Goal: Information Seeking & Learning: Learn about a topic

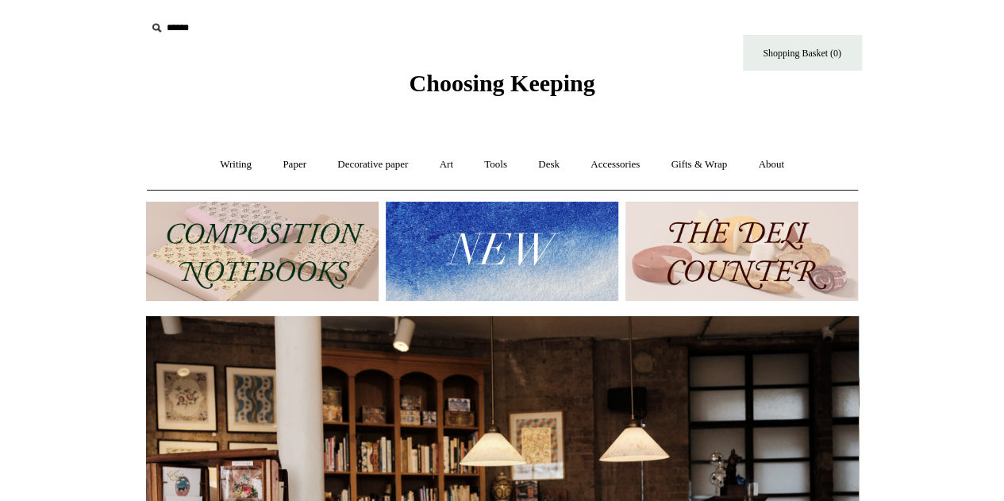
click at [300, 228] on img at bounding box center [262, 251] width 233 height 99
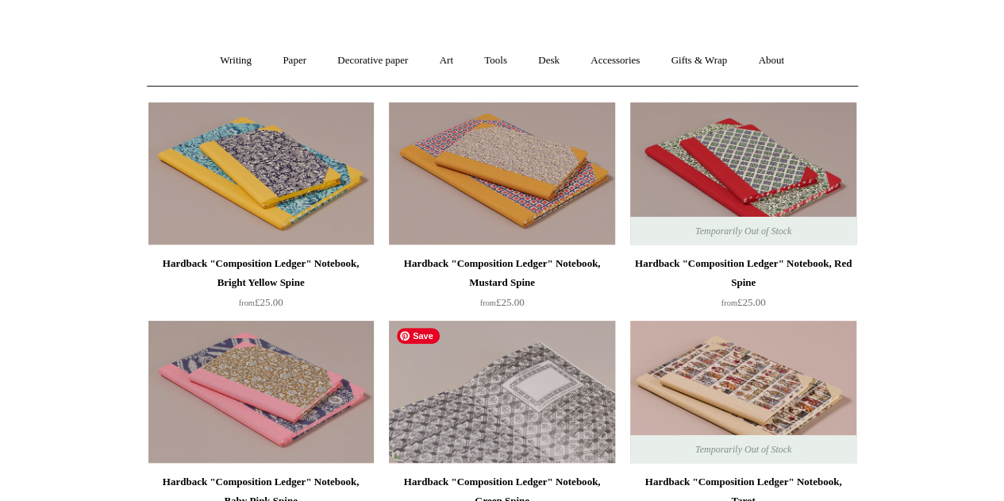
scroll to position [79, 0]
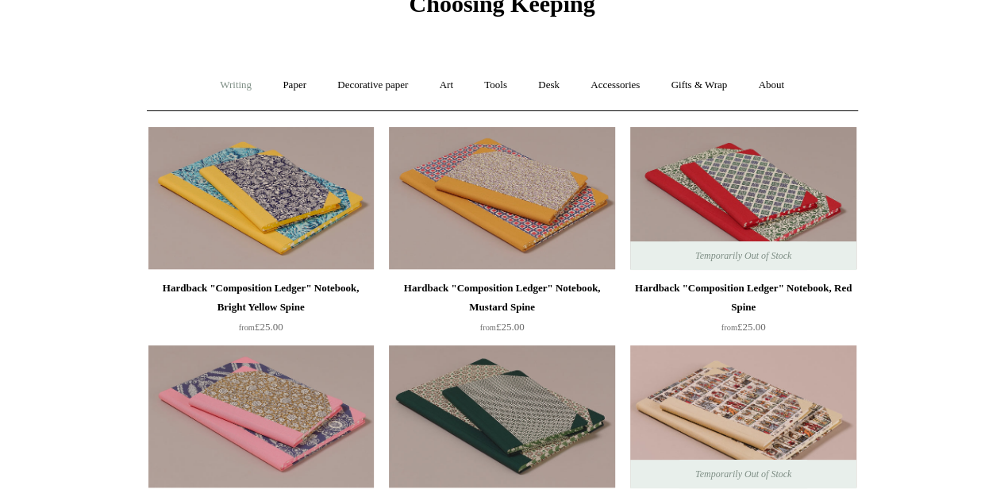
click at [240, 91] on link "Writing +" at bounding box center [236, 85] width 60 height 42
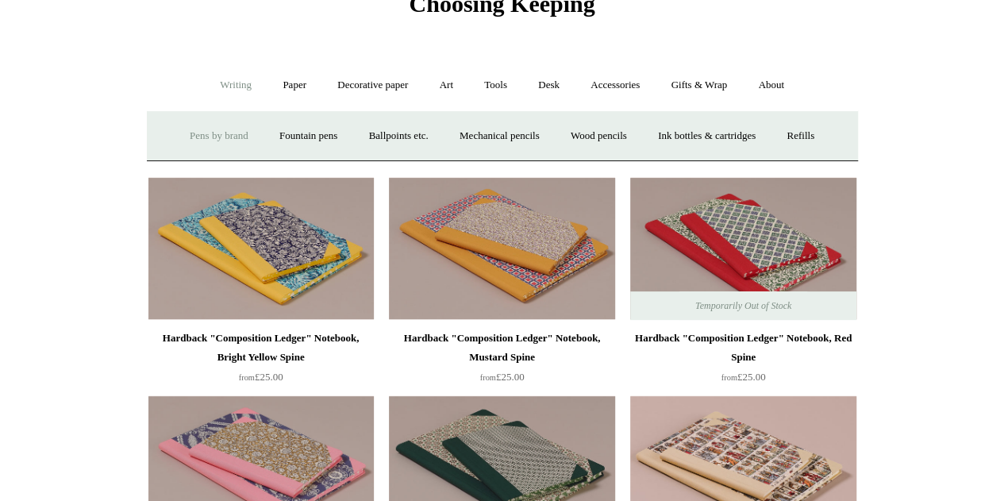
click at [208, 140] on link "Pens by brand +" at bounding box center [218, 136] width 87 height 42
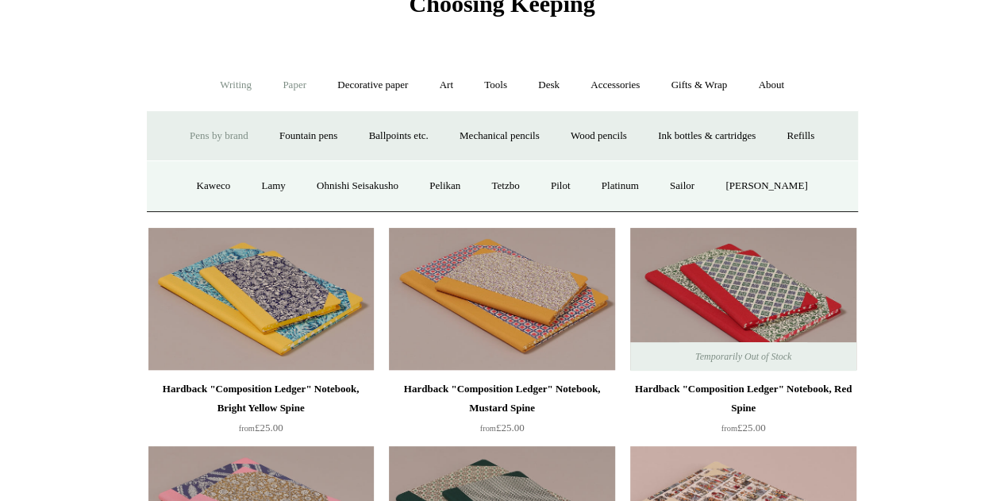
click at [294, 83] on link "Paper +" at bounding box center [294, 85] width 52 height 42
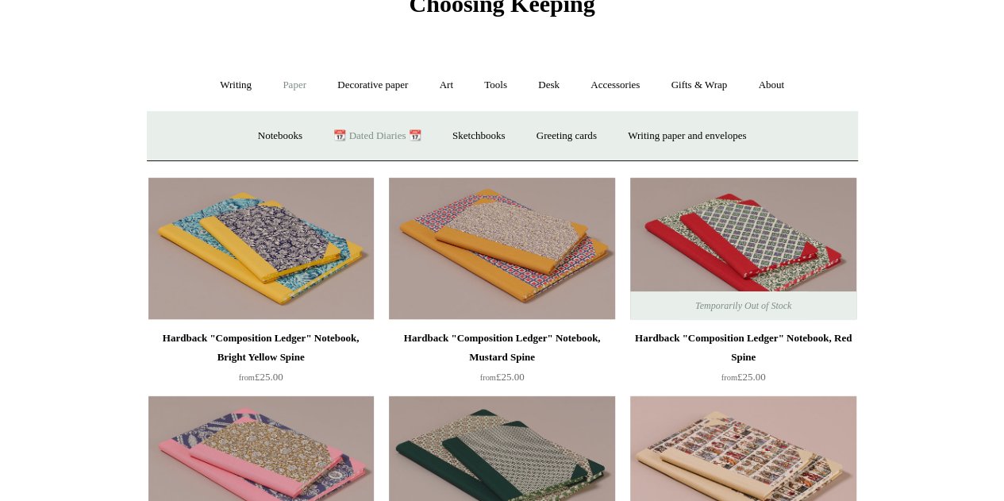
click at [383, 137] on link "📆 Dated Diaries 📆" at bounding box center [377, 136] width 116 height 42
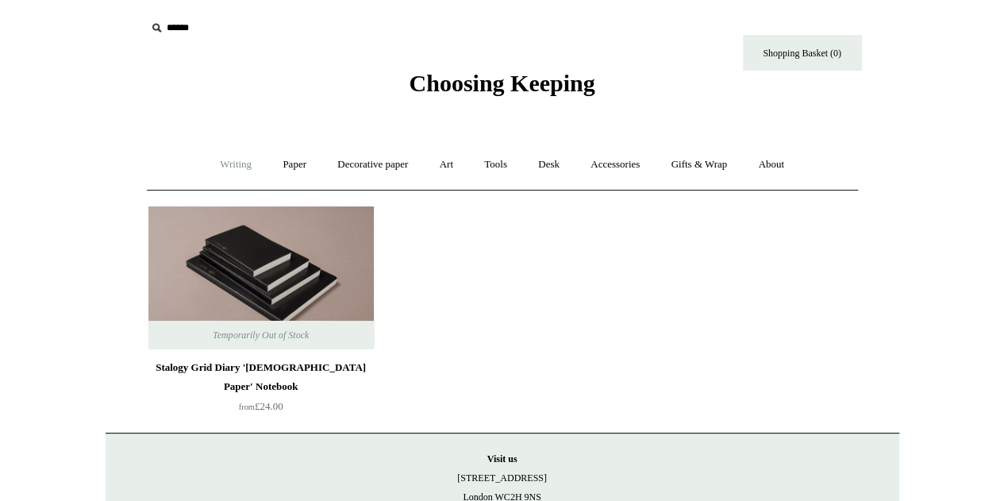
click at [236, 164] on link "Writing +" at bounding box center [236, 165] width 60 height 42
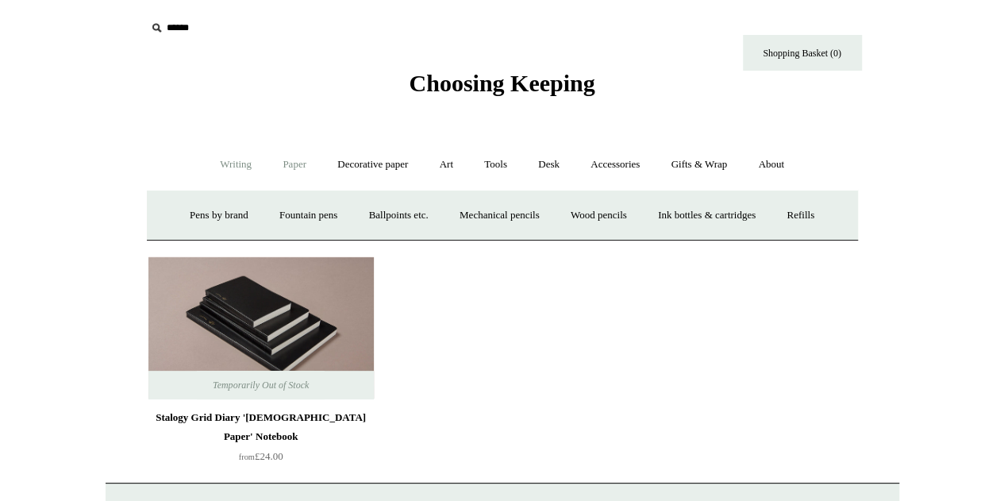
click at [294, 167] on link "Paper +" at bounding box center [294, 165] width 52 height 42
click at [481, 221] on link "Sketchbooks +" at bounding box center [478, 215] width 81 height 42
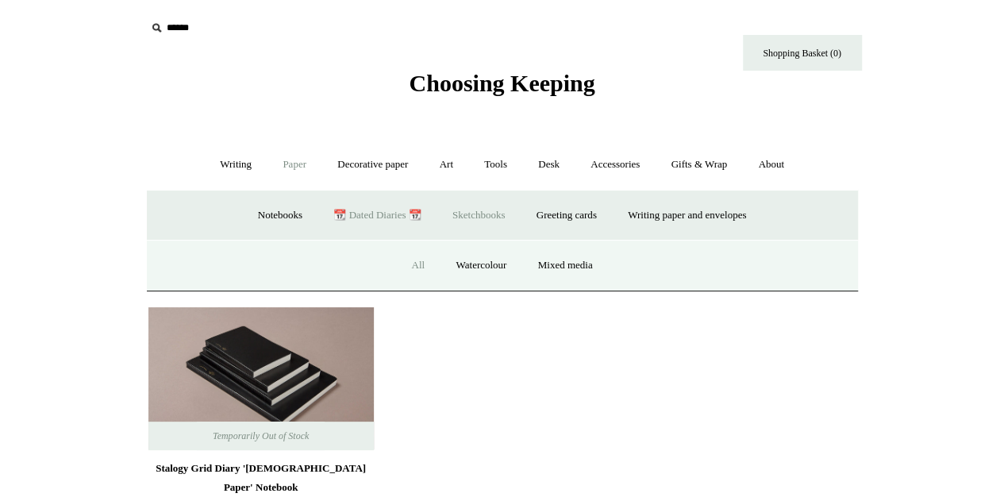
click at [408, 263] on link "All" at bounding box center [418, 265] width 42 height 42
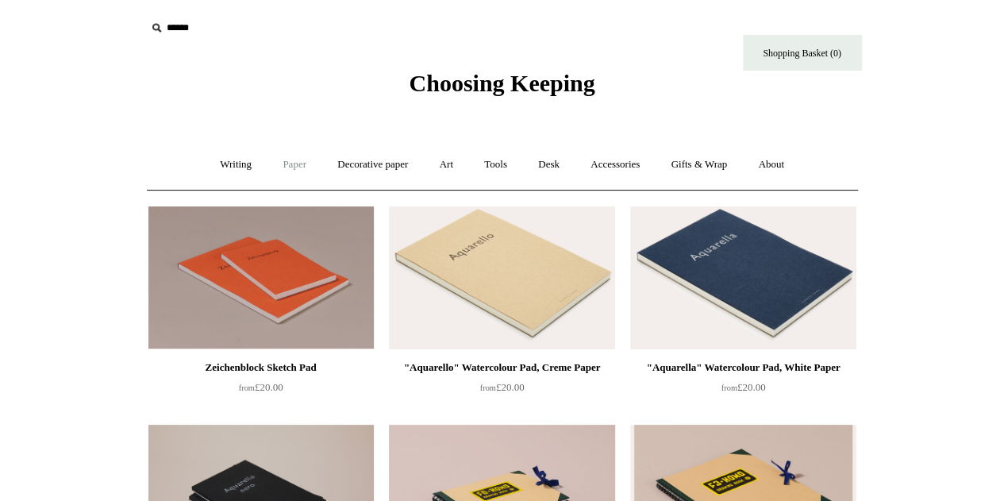
click at [298, 172] on link "Paper +" at bounding box center [294, 165] width 52 height 42
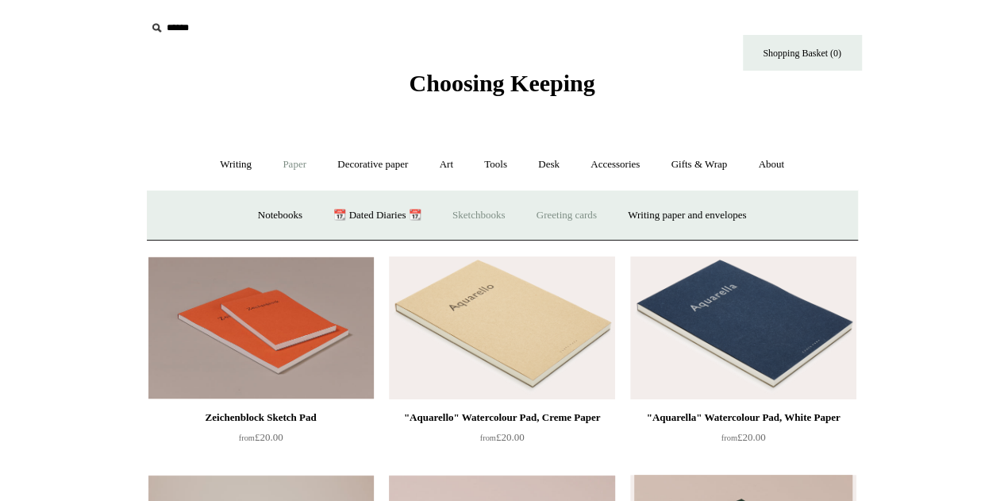
click at [581, 218] on link "Greeting cards +" at bounding box center [566, 215] width 89 height 42
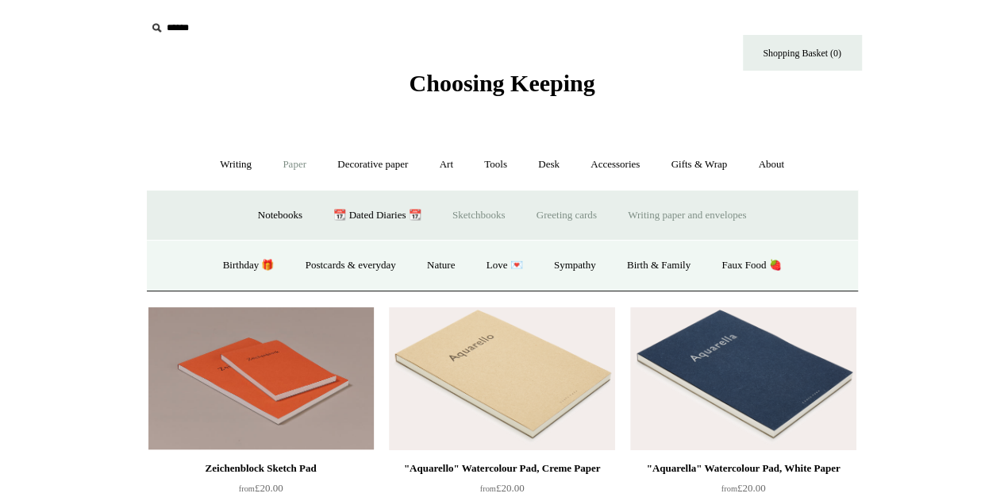
click at [697, 212] on link "Writing paper and envelopes +" at bounding box center [686, 215] width 147 height 42
click at [452, 167] on link "Art +" at bounding box center [446, 165] width 42 height 42
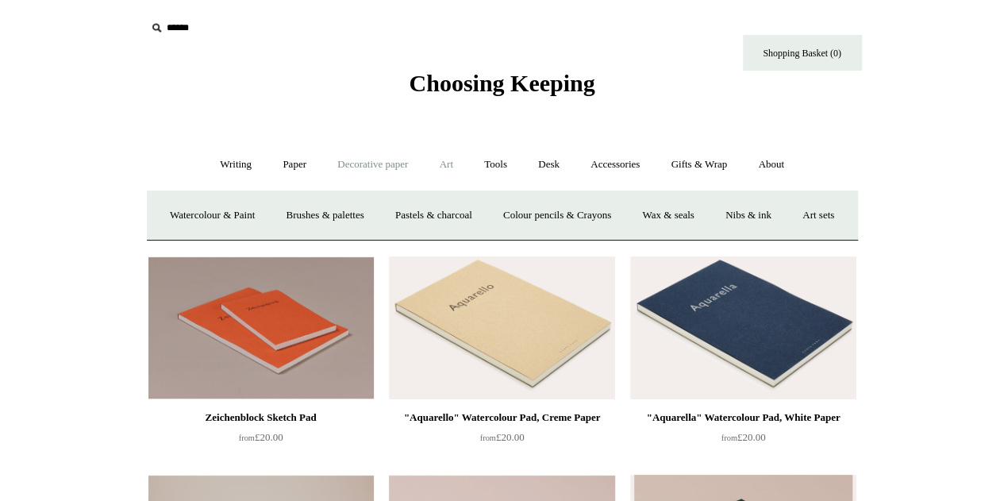
click at [379, 166] on link "Decorative paper +" at bounding box center [372, 165] width 99 height 42
click at [284, 163] on link "Paper +" at bounding box center [294, 165] width 52 height 42
click at [728, 219] on link "Writing paper and envelopes +" at bounding box center [686, 215] width 147 height 42
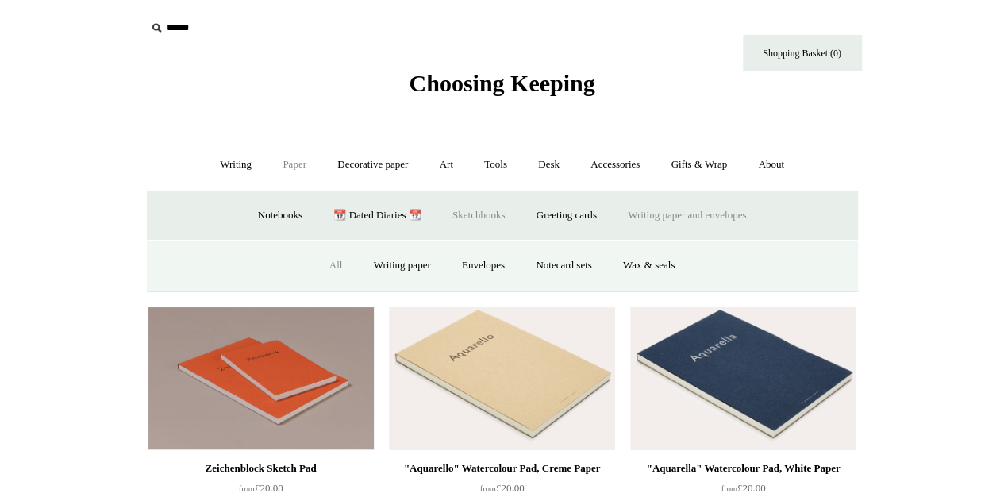
click at [332, 267] on link "All" at bounding box center [336, 265] width 42 height 42
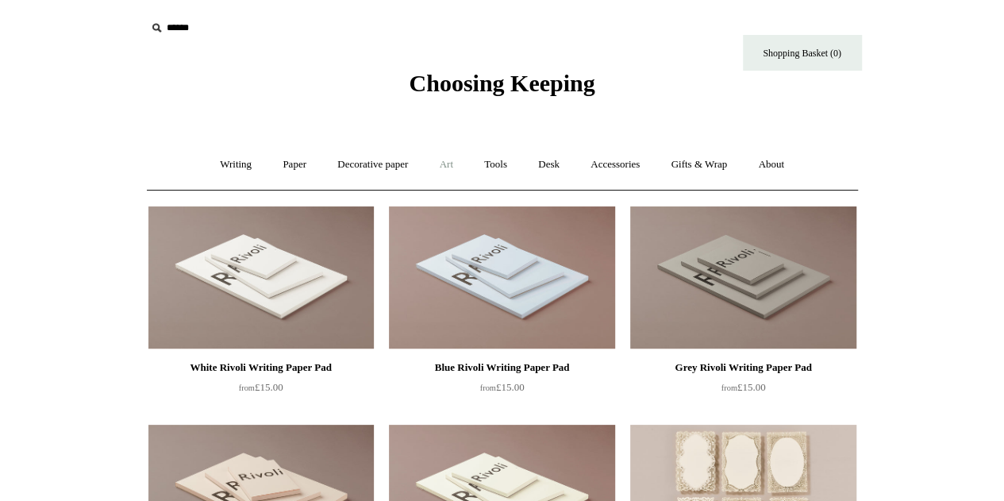
click at [425, 167] on link "Art +" at bounding box center [446, 165] width 42 height 42
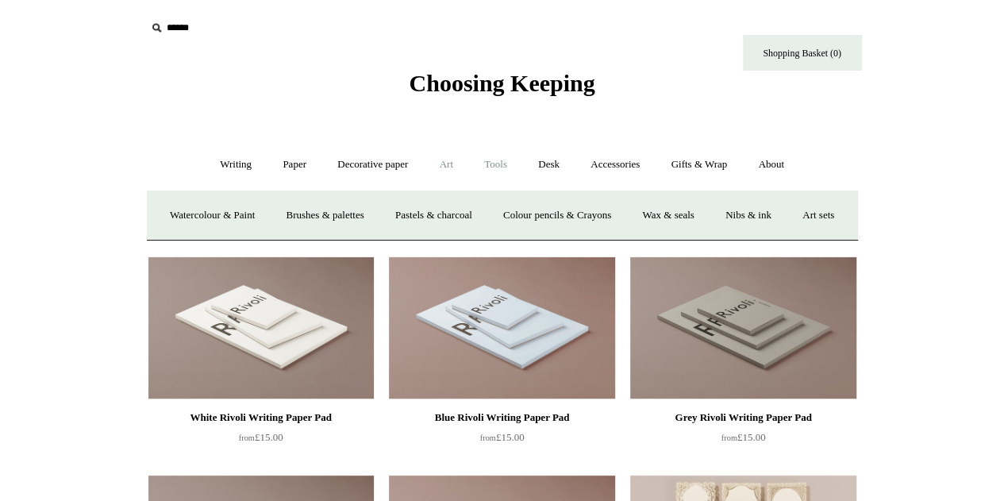
click at [511, 171] on link "Tools +" at bounding box center [496, 165] width 52 height 42
click at [622, 165] on link "Accessories +" at bounding box center [615, 165] width 78 height 42
click at [246, 209] on link "Personal Accessories +" at bounding box center [232, 215] width 115 height 42
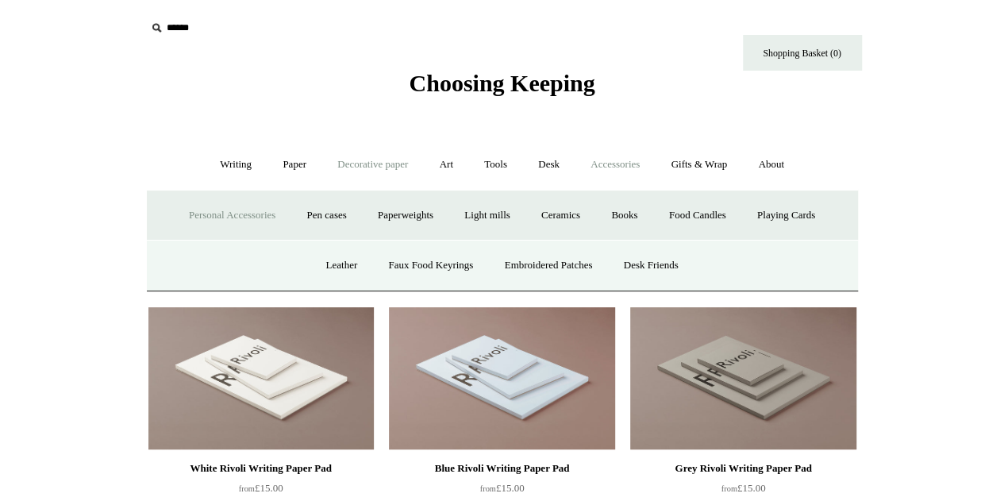
click at [368, 163] on link "Decorative paper +" at bounding box center [372, 165] width 99 height 42
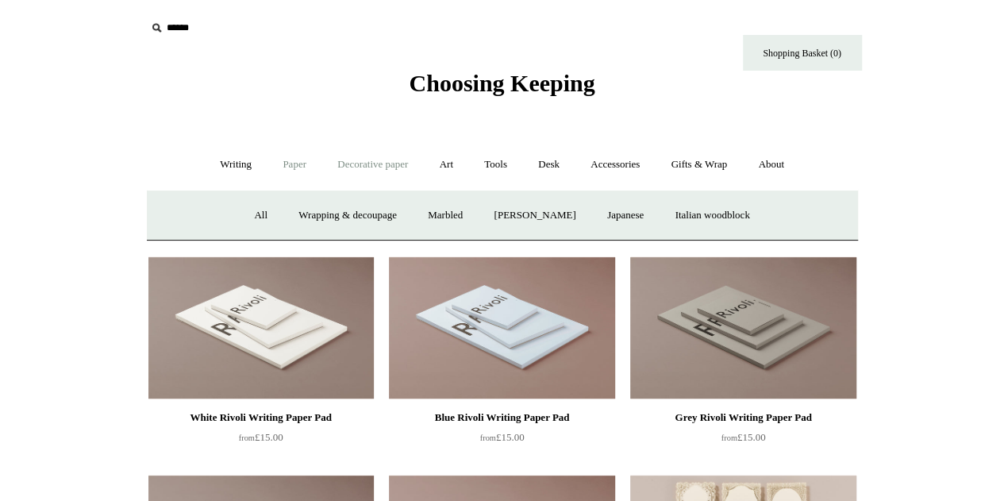
click at [305, 171] on link "Paper +" at bounding box center [294, 165] width 52 height 42
click at [352, 221] on link "📆 Dated Diaries 📆" at bounding box center [377, 215] width 116 height 42
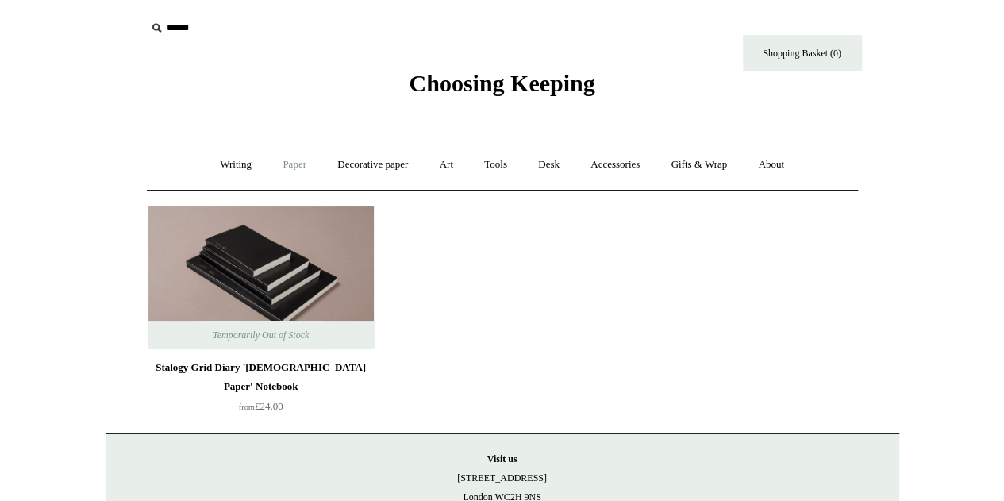
click at [292, 166] on link "Paper +" at bounding box center [294, 165] width 52 height 42
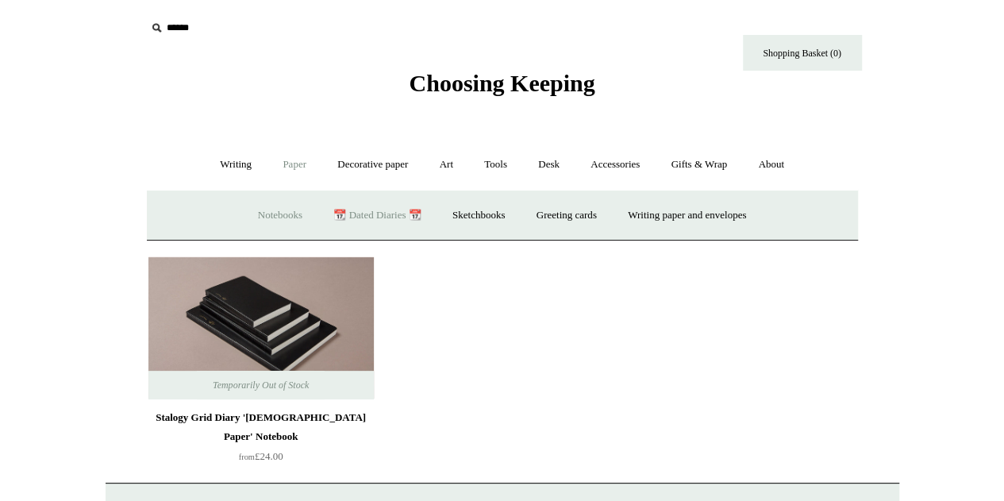
click at [273, 203] on link "Notebooks +" at bounding box center [280, 215] width 73 height 42
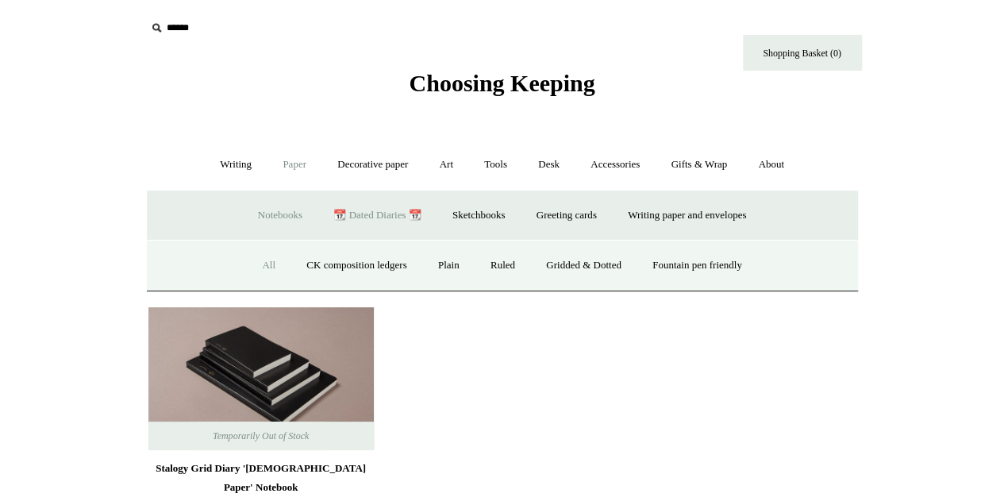
click at [271, 271] on link "All" at bounding box center [269, 265] width 42 height 42
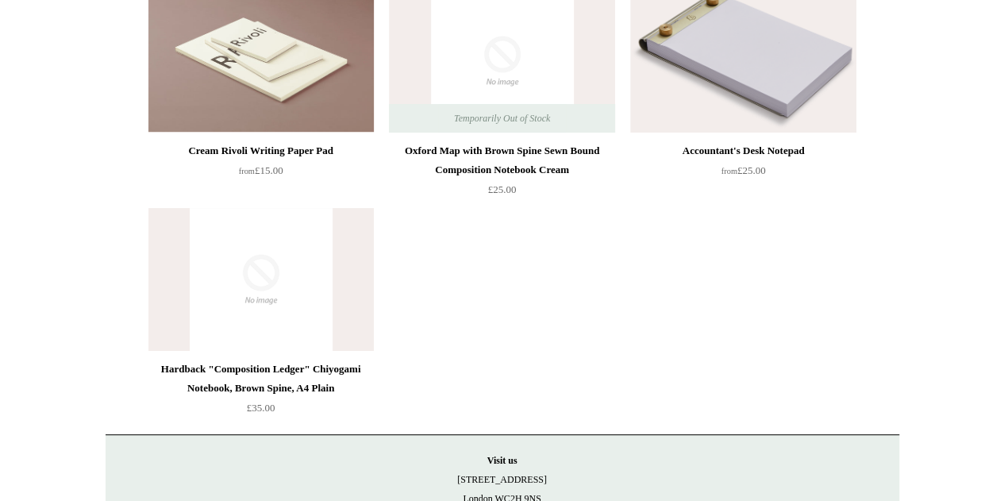
scroll to position [9206, 0]
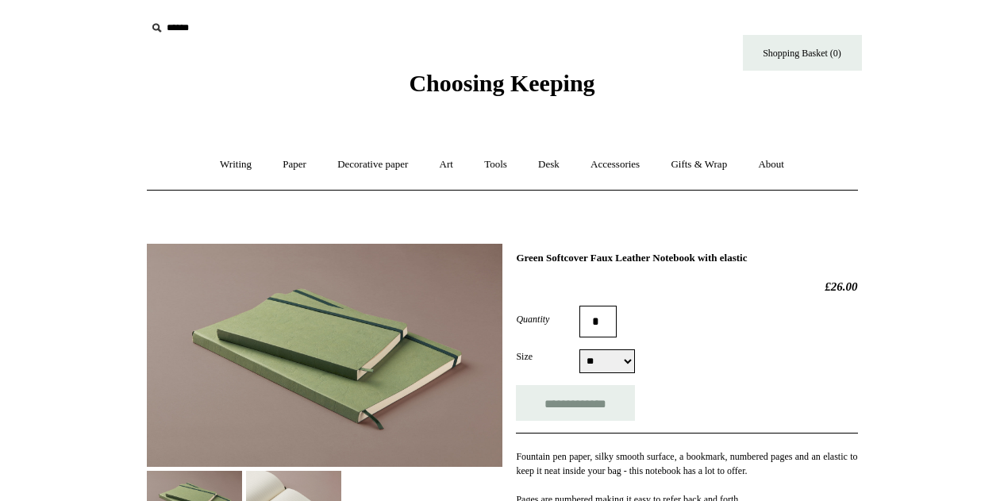
select select "**"
